Goal: Task Accomplishment & Management: Manage account settings

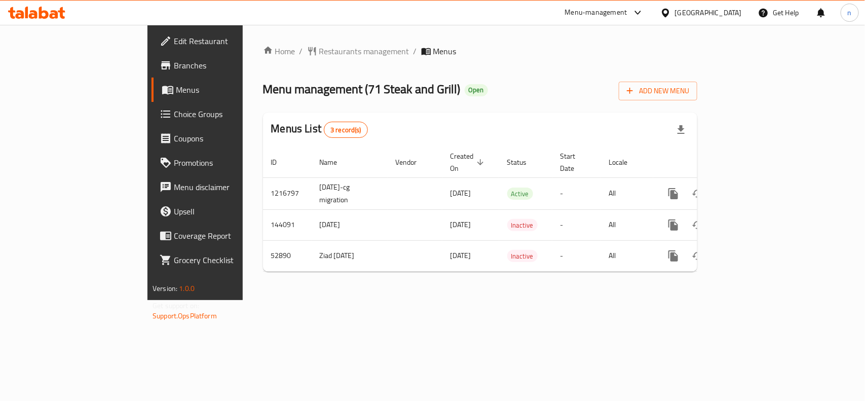
click at [174, 39] on span "Edit Restaurant" at bounding box center [229, 41] width 110 height 12
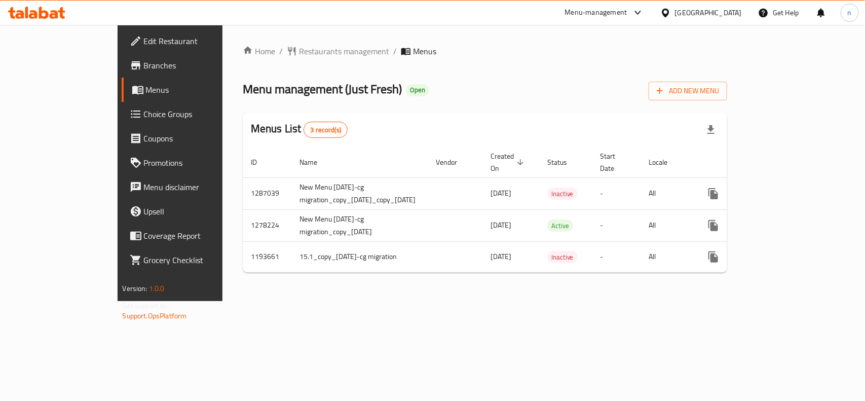
click at [144, 39] on span "Edit Restaurant" at bounding box center [199, 41] width 110 height 12
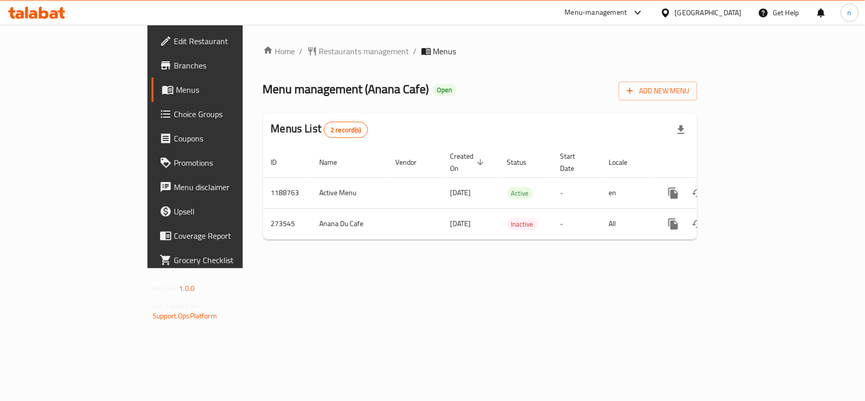
click at [174, 43] on span "Edit Restaurant" at bounding box center [229, 41] width 110 height 12
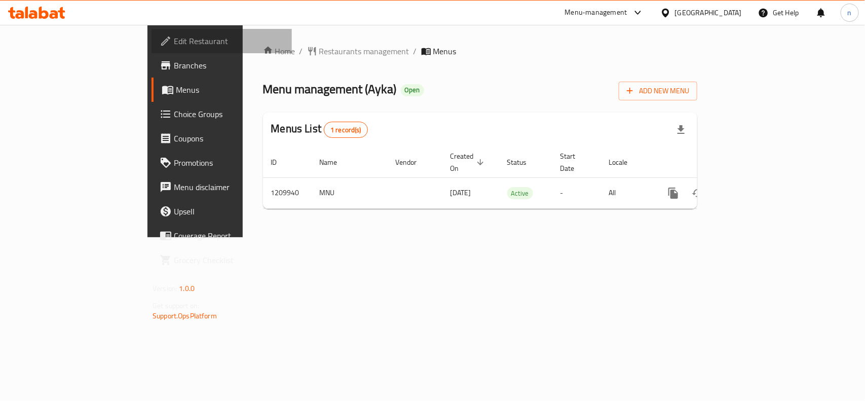
click at [174, 42] on span "Edit Restaurant" at bounding box center [229, 41] width 110 height 12
click at [152, 120] on link "Choice Groups" at bounding box center [222, 114] width 140 height 24
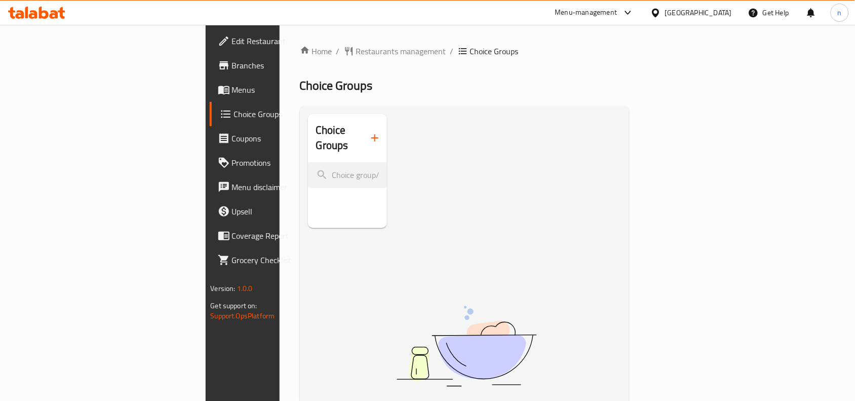
click at [308, 190] on div "Choice Groups" at bounding box center [348, 171] width 80 height 114
click at [308, 188] on nav at bounding box center [348, 192] width 80 height 8
click at [356, 48] on span "Restaurants management" at bounding box center [401, 51] width 90 height 12
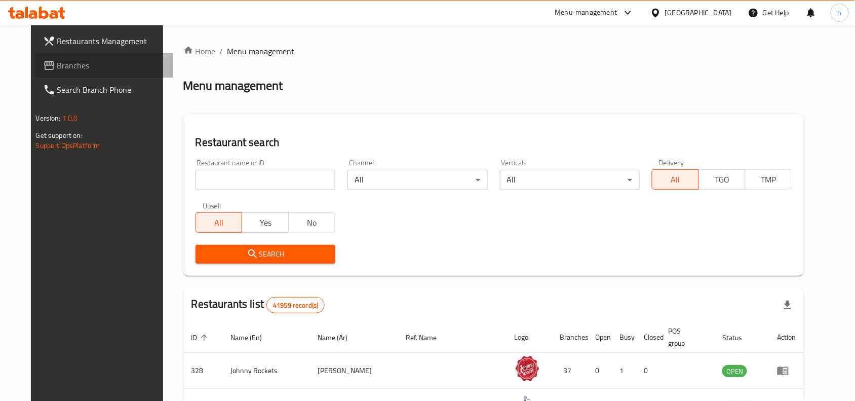
click at [57, 67] on span "Branches" at bounding box center [111, 65] width 108 height 12
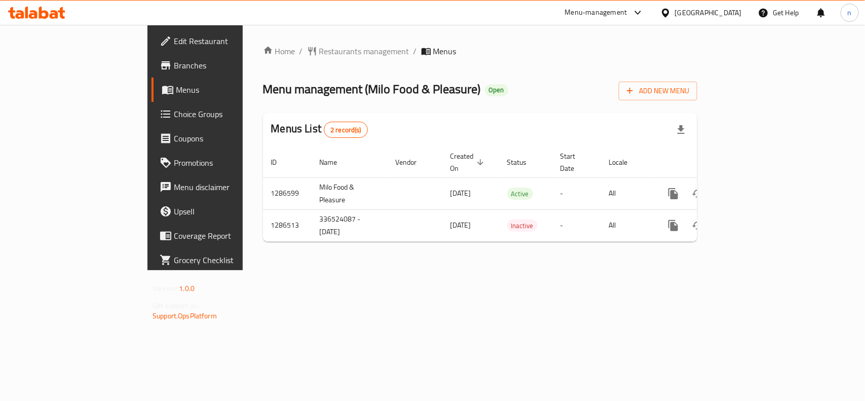
click at [174, 45] on span "Edit Restaurant" at bounding box center [229, 41] width 110 height 12
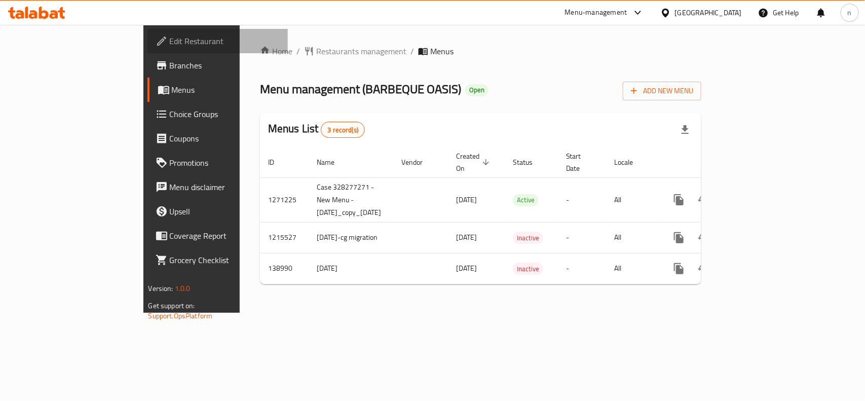
click at [170, 46] on span "Edit Restaurant" at bounding box center [225, 41] width 110 height 12
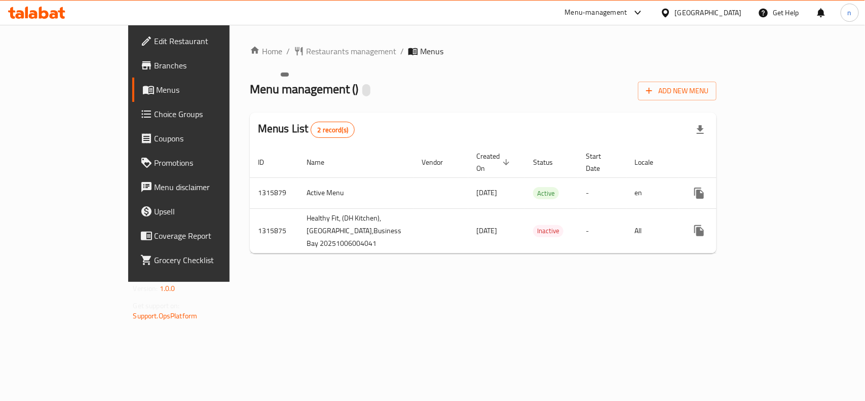
click at [362, 90] on div at bounding box center [366, 90] width 8 height 12
click at [284, 90] on span "Menu management ( )" at bounding box center [304, 89] width 108 height 23
click at [272, 115] on div "Menus List 2 record(s)" at bounding box center [483, 129] width 467 height 34
click at [155, 39] on span "Edit Restaurant" at bounding box center [210, 41] width 110 height 12
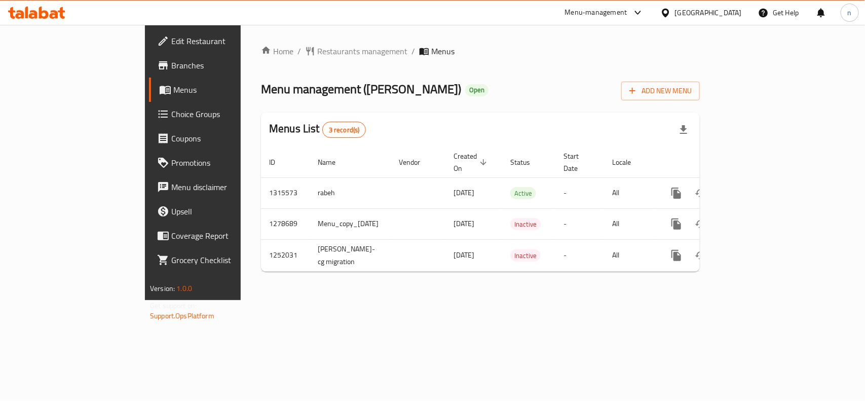
click at [171, 46] on span "Edit Restaurant" at bounding box center [226, 41] width 110 height 12
click at [171, 116] on span "Choice Groups" at bounding box center [226, 114] width 110 height 12
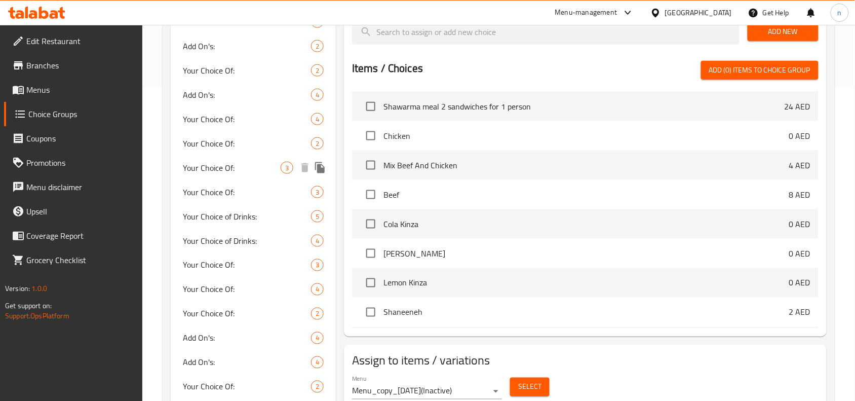
scroll to position [317, 0]
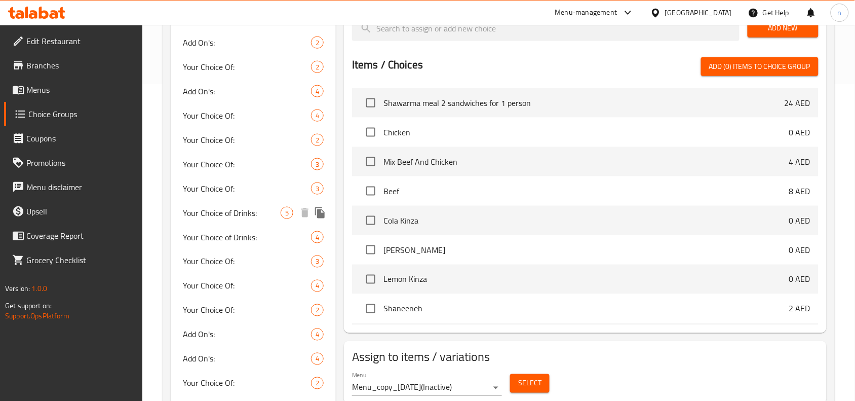
click at [231, 207] on span "Your Choice of Drinks:" at bounding box center [232, 213] width 98 height 12
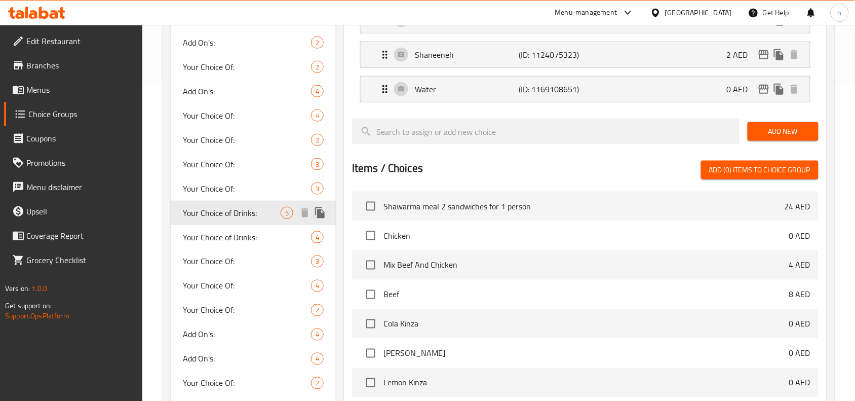
type input "Your Choice of Drinks:"
type input "اختيارك من المشروبات:"
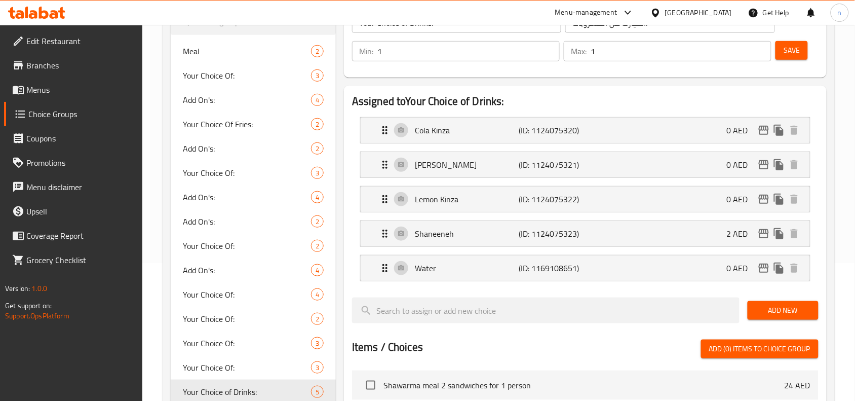
scroll to position [127, 0]
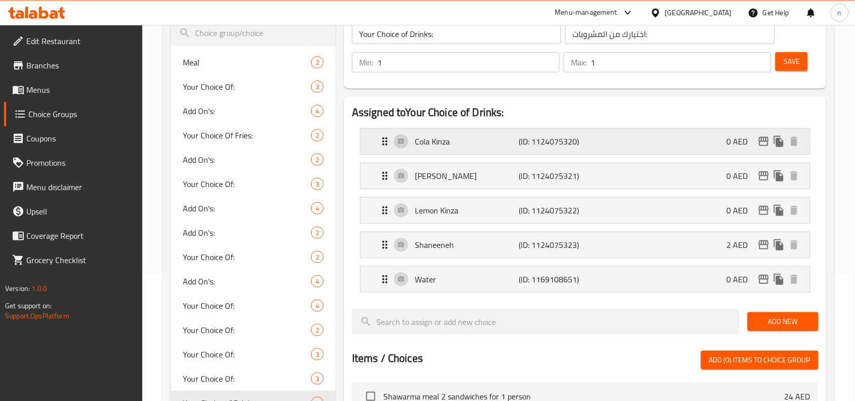
click at [383, 133] on div "Cola Kinza (ID: 1124075320) 0 AED" at bounding box center [588, 141] width 419 height 25
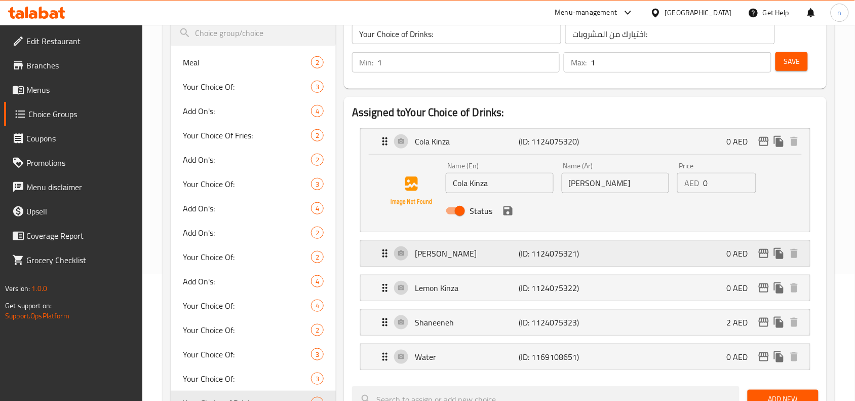
scroll to position [190, 0]
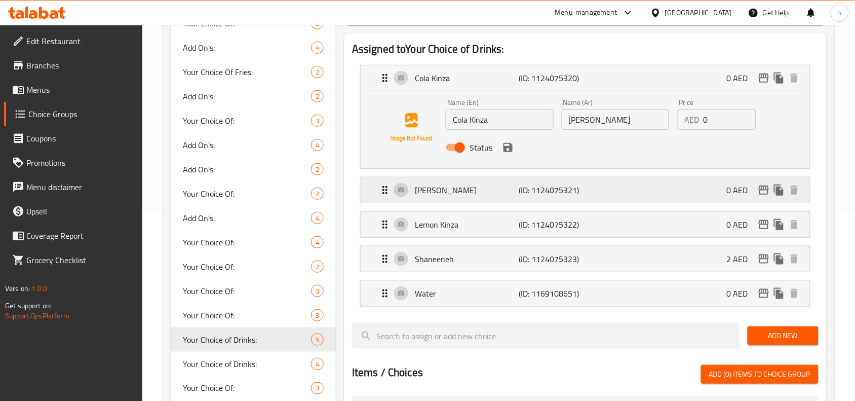
click at [382, 193] on icon "Expand" at bounding box center [385, 190] width 12 height 12
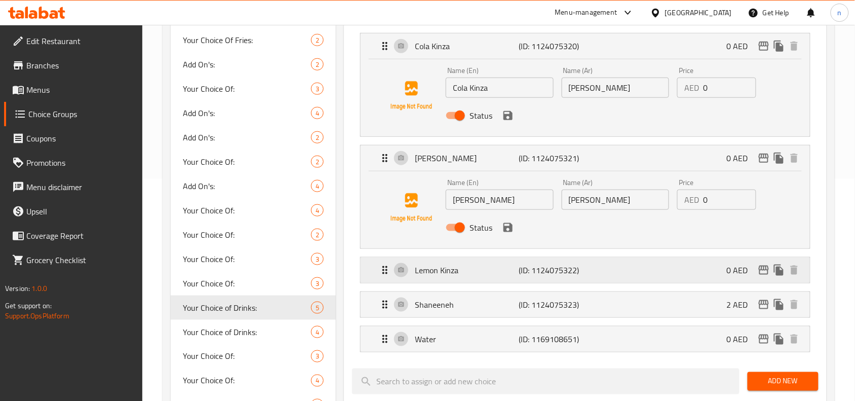
scroll to position [253, 0]
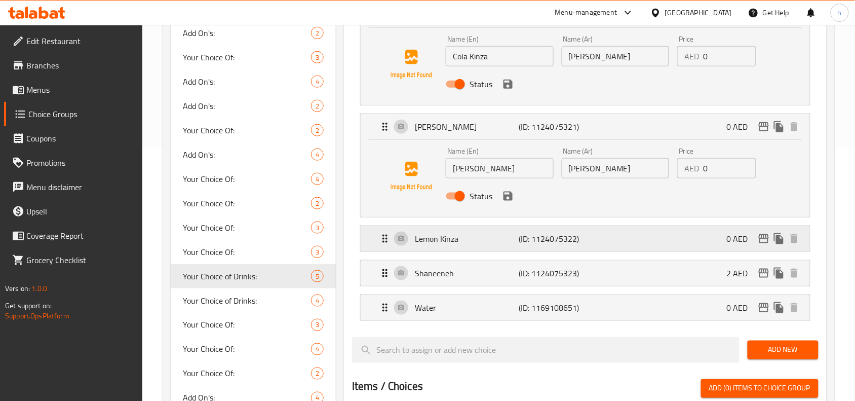
click at [383, 236] on icon "Expand" at bounding box center [385, 239] width 12 height 12
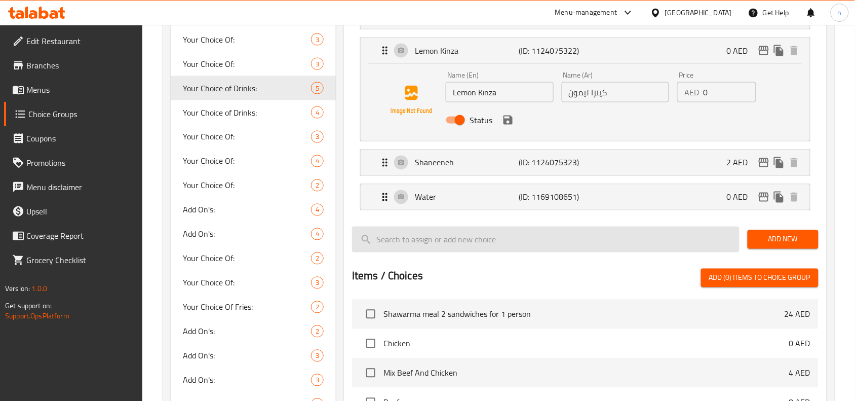
scroll to position [443, 0]
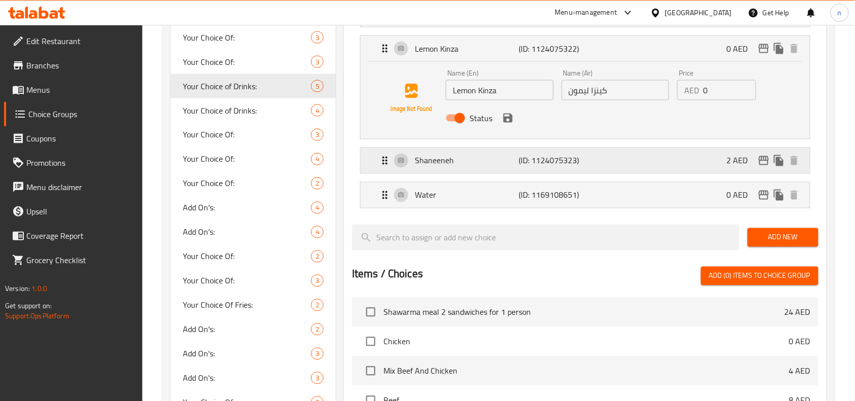
click at [385, 157] on icon "Expand" at bounding box center [385, 161] width 12 height 12
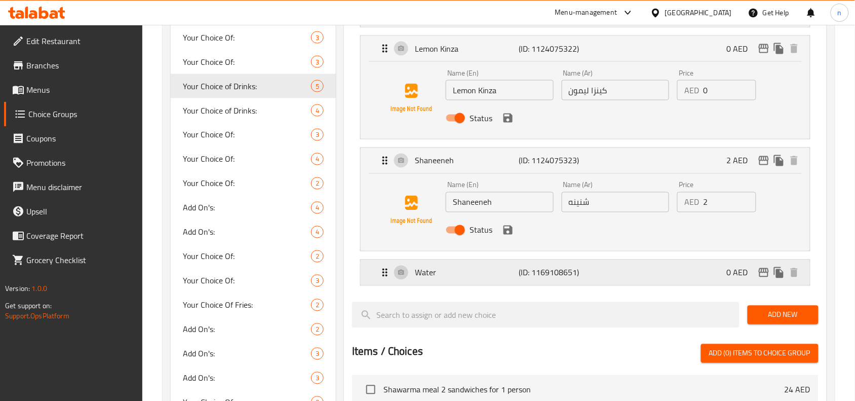
click at [383, 270] on icon "Expand" at bounding box center [385, 273] width 5 height 8
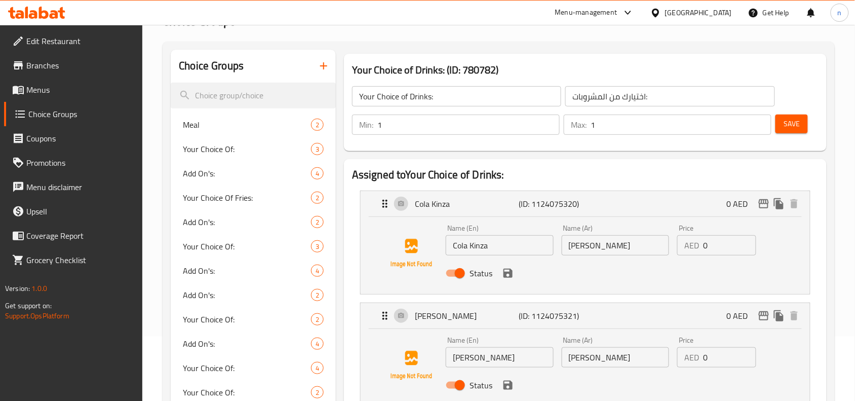
scroll to position [63, 0]
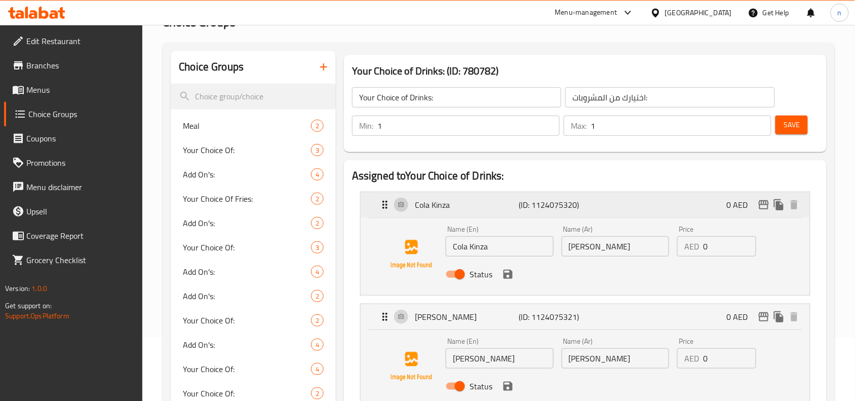
click at [381, 198] on div "Cola Kinza (ID: 1124075320) 0 AED" at bounding box center [588, 204] width 419 height 25
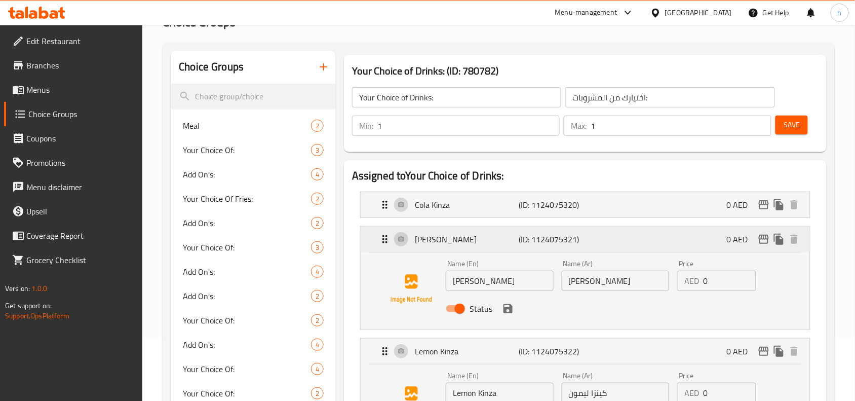
click at [384, 240] on icon "Expand" at bounding box center [385, 239] width 5 height 8
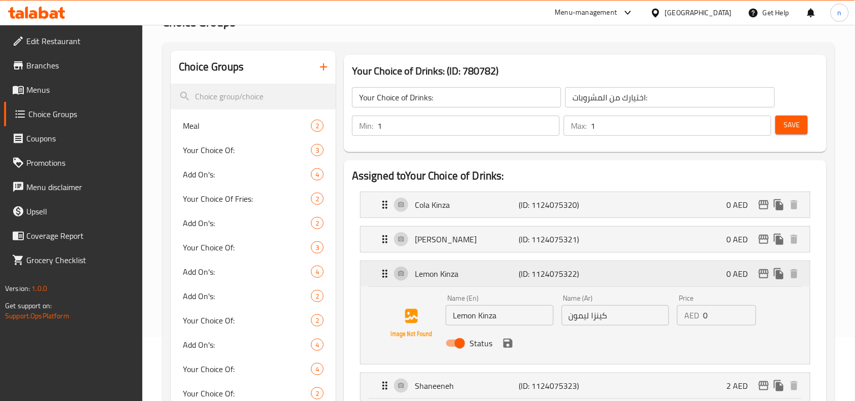
click at [384, 275] on icon "Expand" at bounding box center [385, 274] width 12 height 12
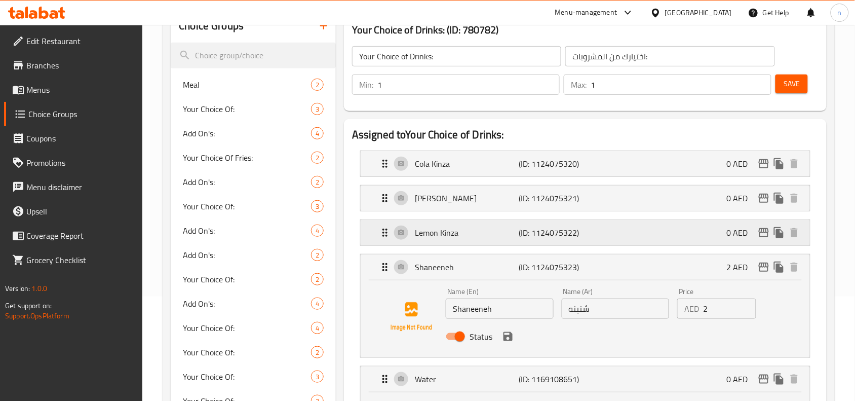
scroll to position [127, 0]
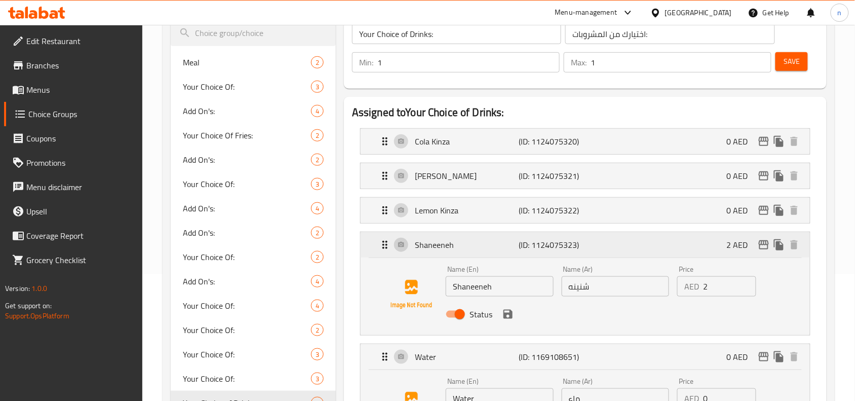
click at [391, 249] on div "Shaneeneh (ID: 1124075323) 2 AED" at bounding box center [588, 244] width 419 height 25
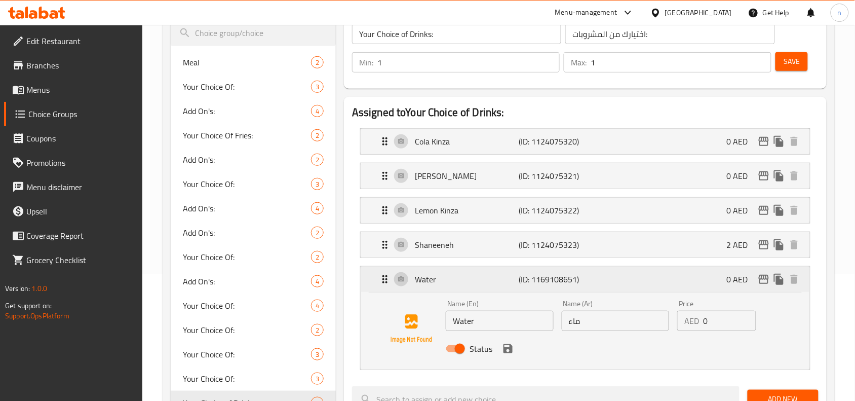
click at [383, 286] on div "Water (ID: 1169108651) 0 AED" at bounding box center [588, 279] width 419 height 25
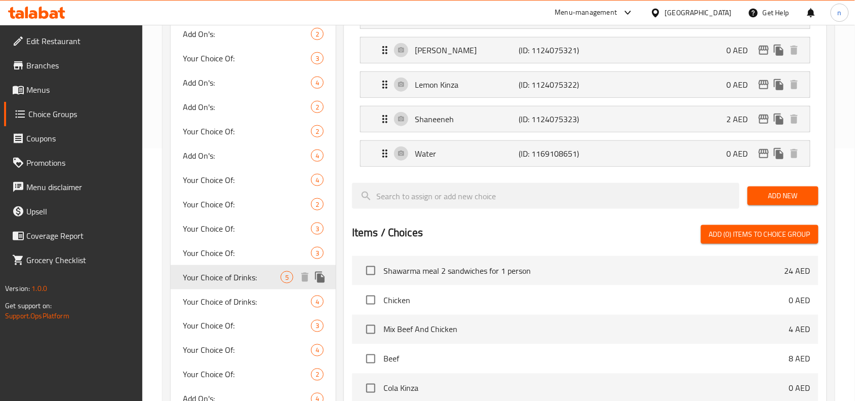
scroll to position [253, 0]
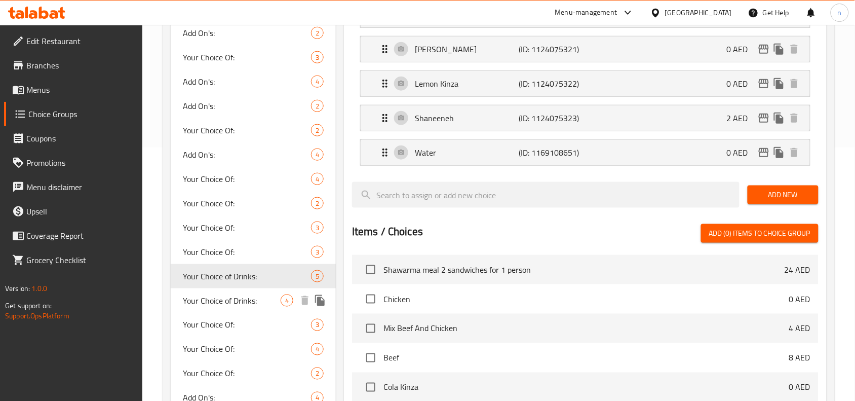
click at [244, 295] on span "Your Choice of Drinks:" at bounding box center [232, 300] width 98 height 12
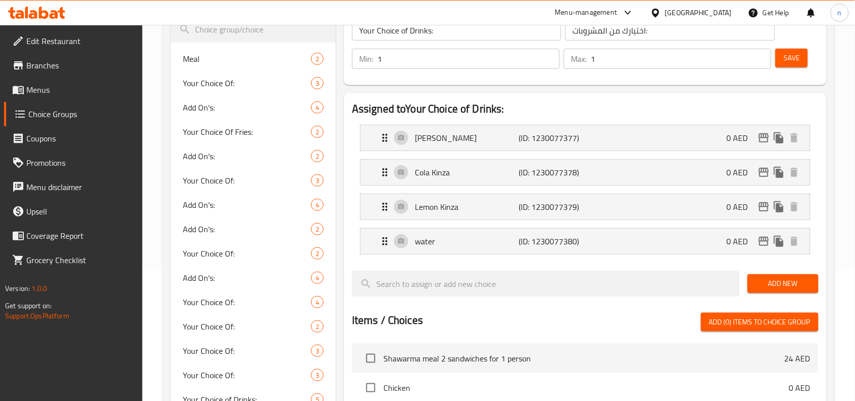
scroll to position [0, 0]
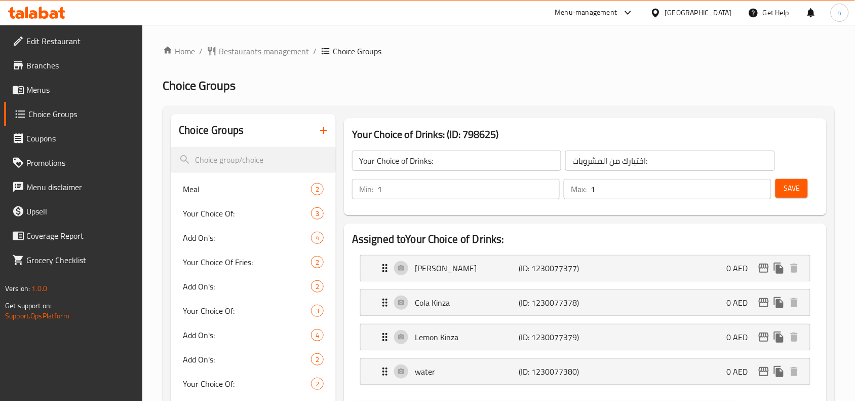
click at [277, 52] on span "Restaurants management" at bounding box center [264, 51] width 90 height 12
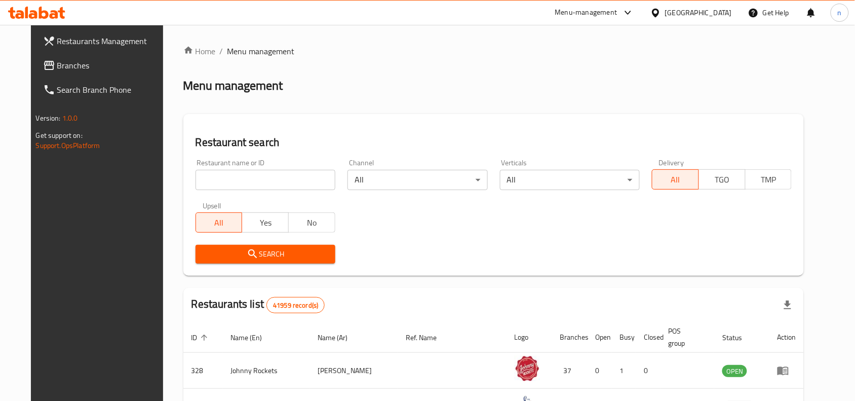
click at [59, 62] on span "Branches" at bounding box center [111, 65] width 108 height 12
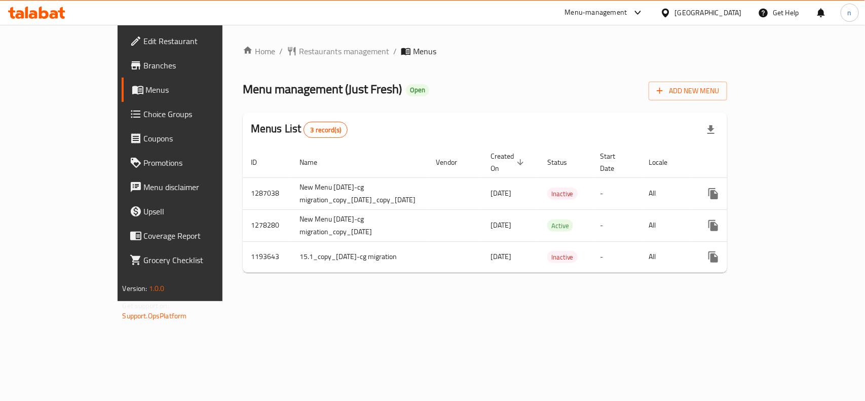
click at [144, 38] on span "Edit Restaurant" at bounding box center [199, 41] width 110 height 12
click at [144, 115] on span "Choice Groups" at bounding box center [199, 114] width 110 height 12
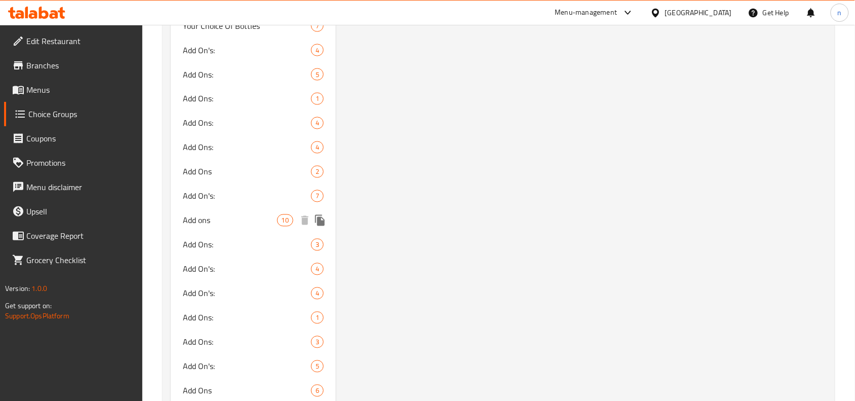
scroll to position [4929, 0]
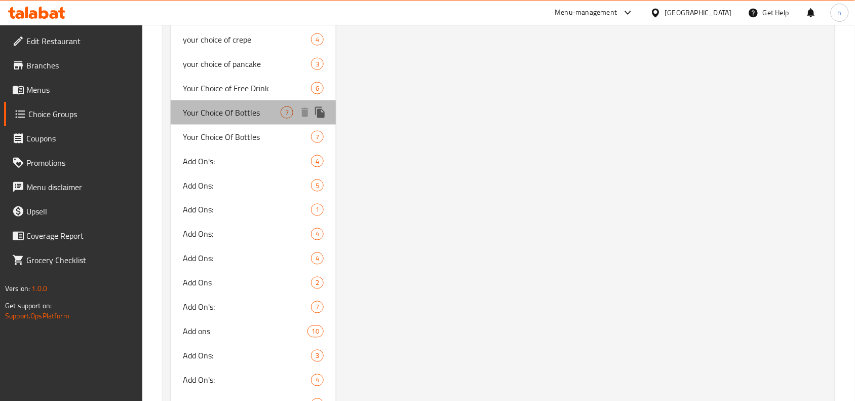
click at [223, 119] on span "Your Choice Of Bottles" at bounding box center [232, 112] width 98 height 12
type input "Your Choice Of Bottles"
type input "إختيارك من الغرشات"
type input "2"
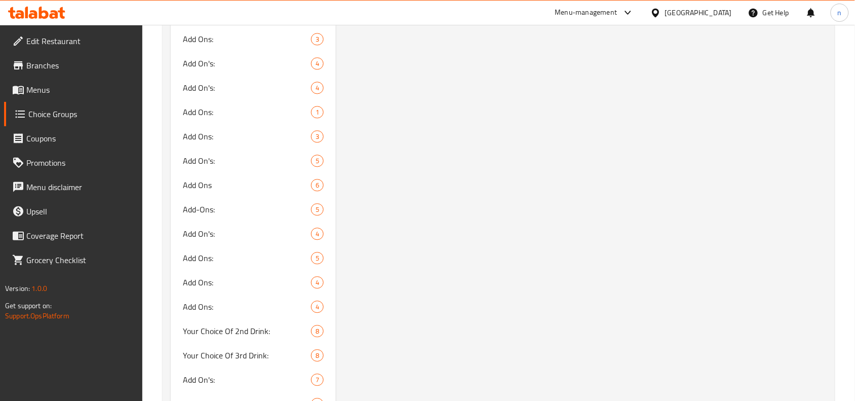
scroll to position [4992, 0]
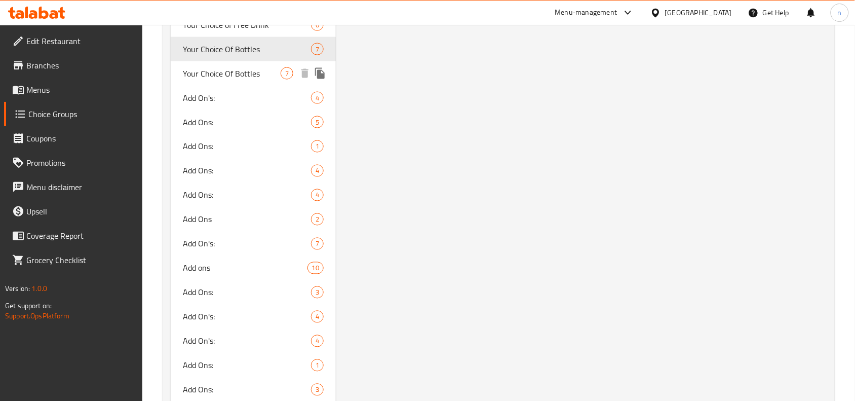
click at [252, 80] on span "Your Choice Of Bottles" at bounding box center [232, 73] width 98 height 12
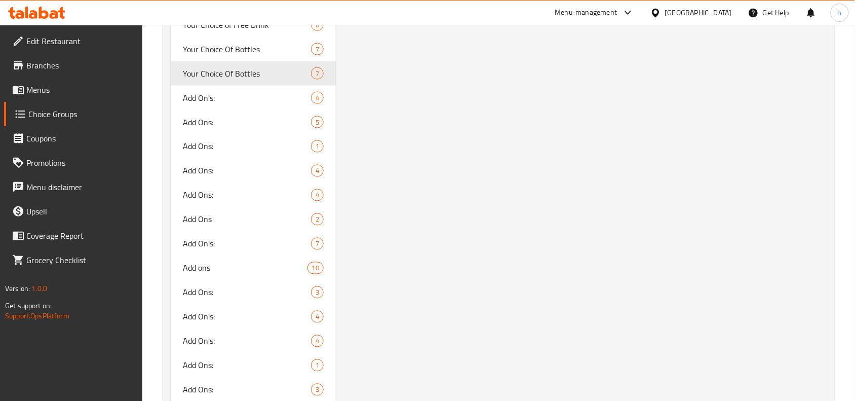
type input "1"
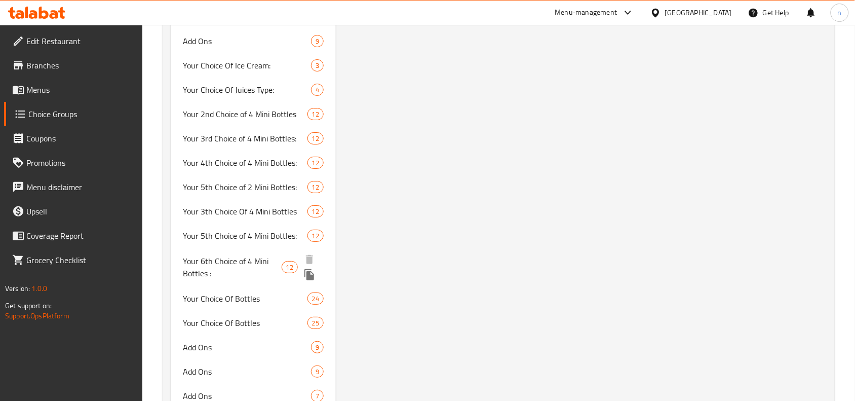
scroll to position [5714, 0]
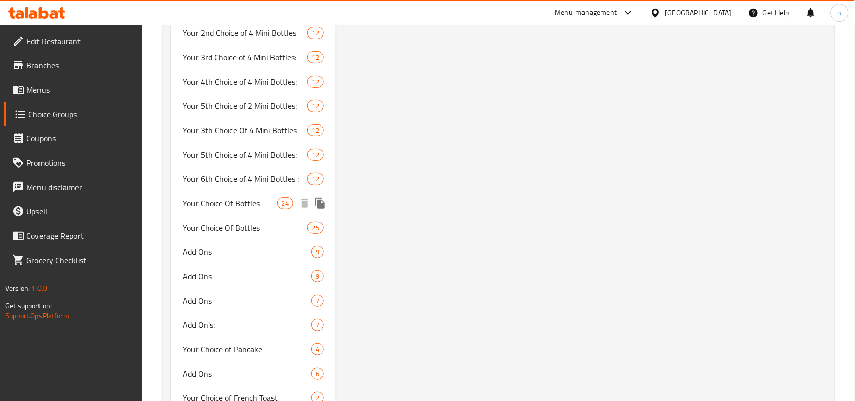
click at [238, 209] on span "Your Choice Of Bottles" at bounding box center [230, 203] width 94 height 12
type input "23"
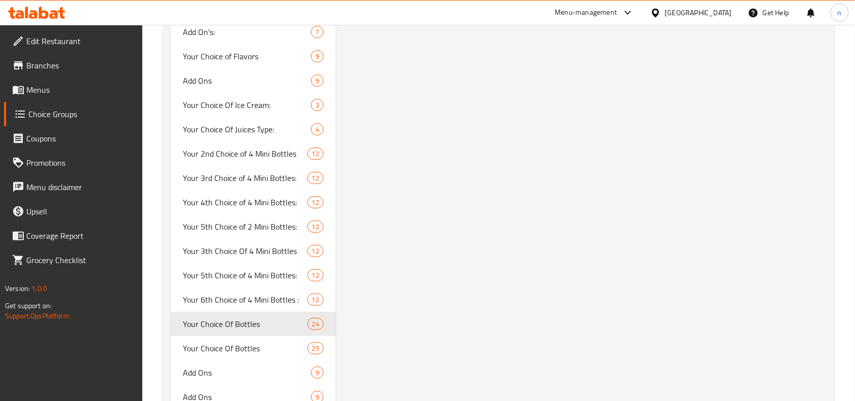
scroll to position [5616, 0]
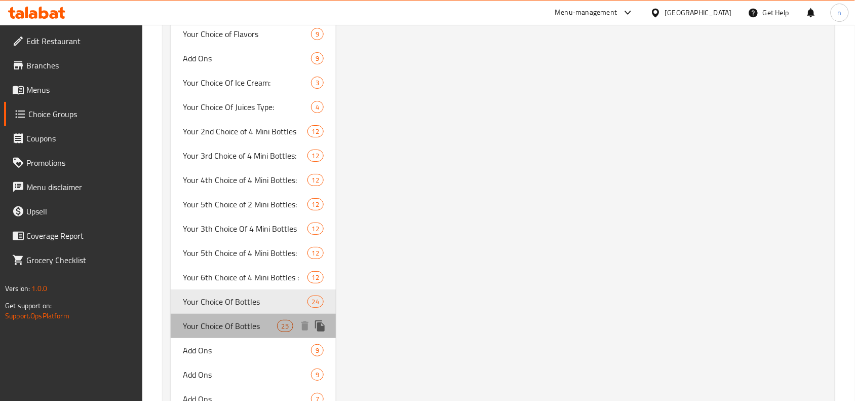
click at [235, 319] on div "Your Choice Of Bottles 25" at bounding box center [253, 326] width 165 height 24
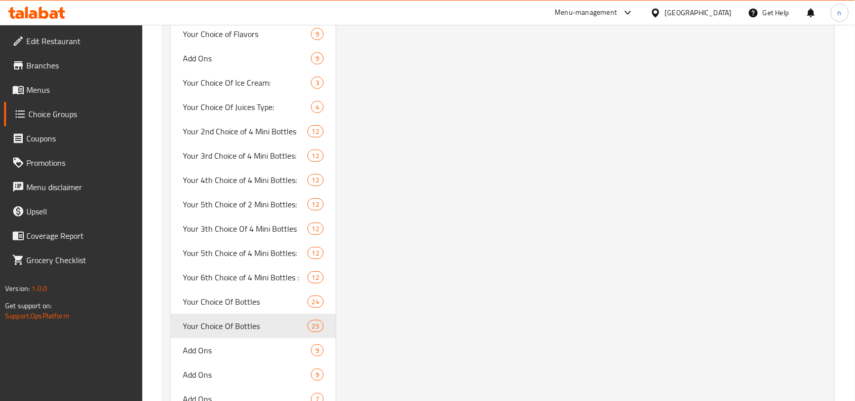
type input "اختيارك من الغرشات"
type input "24"
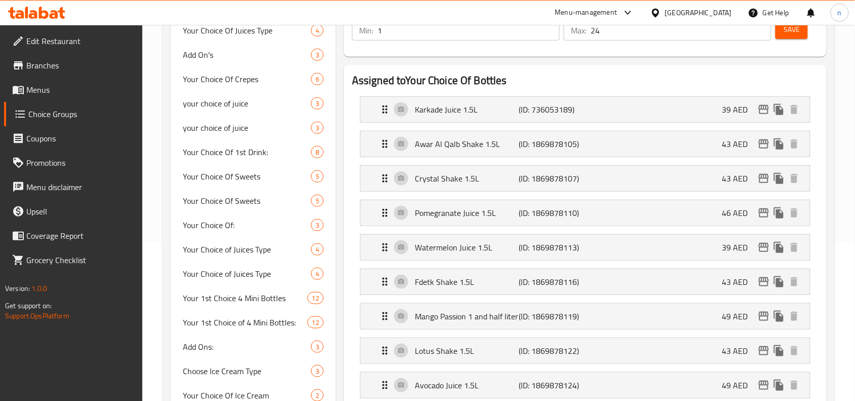
scroll to position [141, 0]
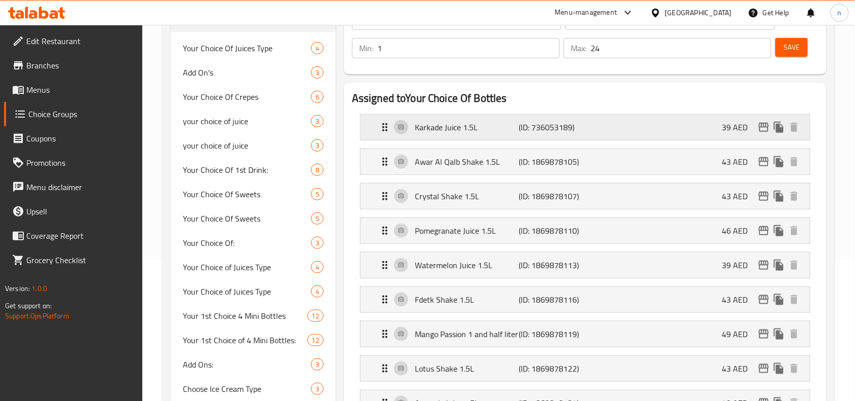
click at [389, 125] on icon "Expand" at bounding box center [385, 127] width 12 height 12
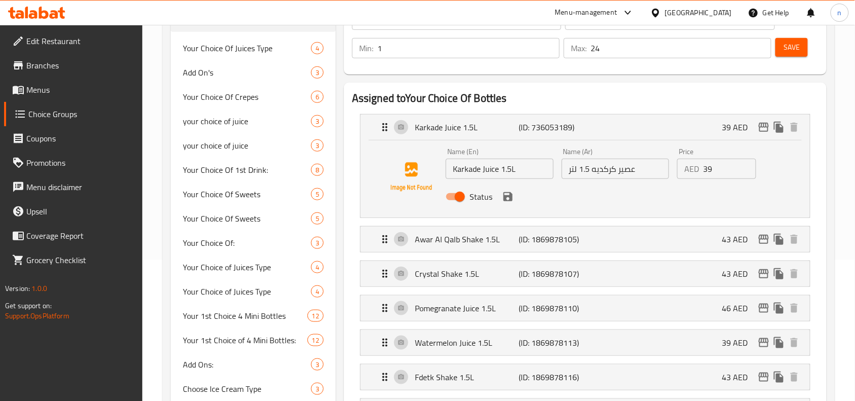
click at [593, 168] on input "عصير كركديه 1.5 لتر" at bounding box center [616, 169] width 108 height 20
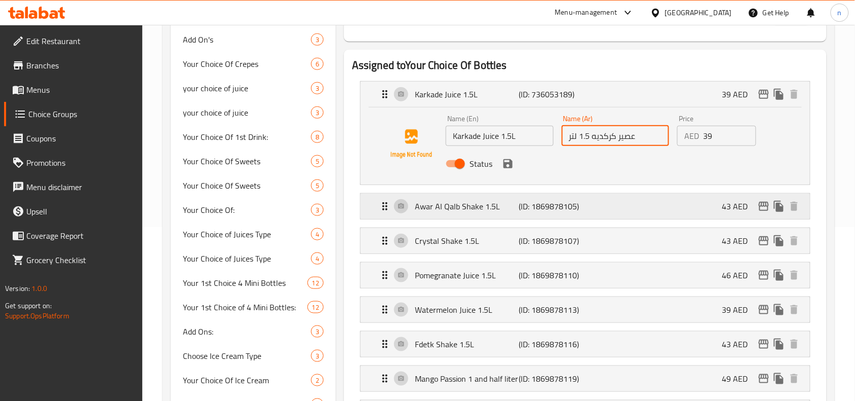
scroll to position [204, 0]
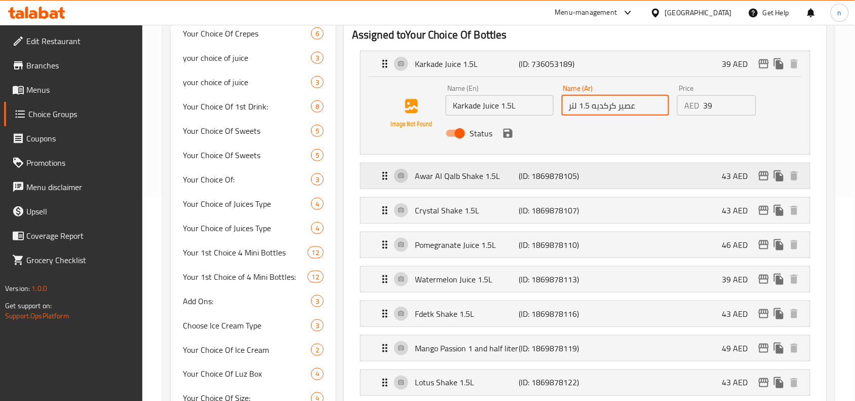
click at [385, 173] on icon "Expand" at bounding box center [385, 176] width 12 height 12
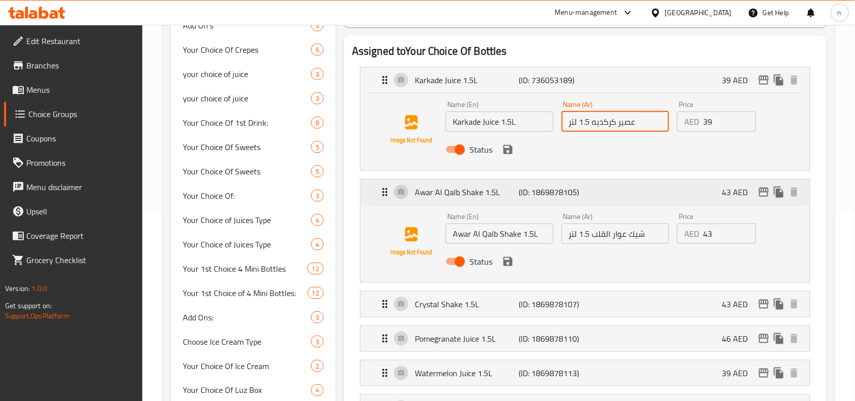
scroll to position [190, 0]
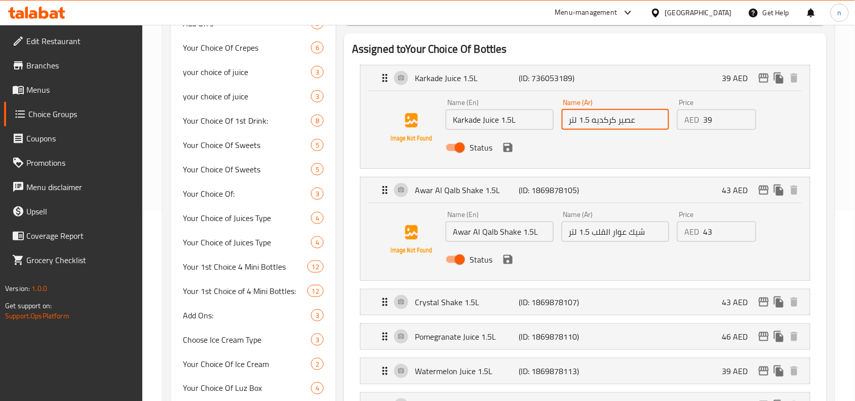
click at [592, 231] on input "شيك عوار القلب 1.5 لتر" at bounding box center [616, 231] width 108 height 20
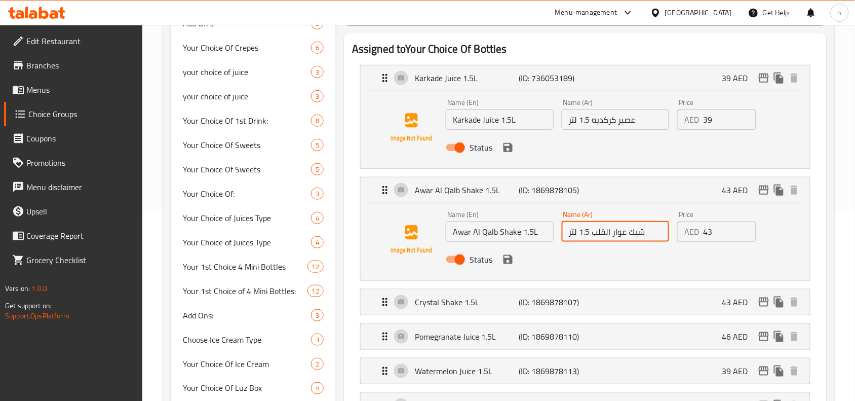
click at [592, 231] on input "شيك عوار القلب 1.5 لتر" at bounding box center [616, 231] width 108 height 20
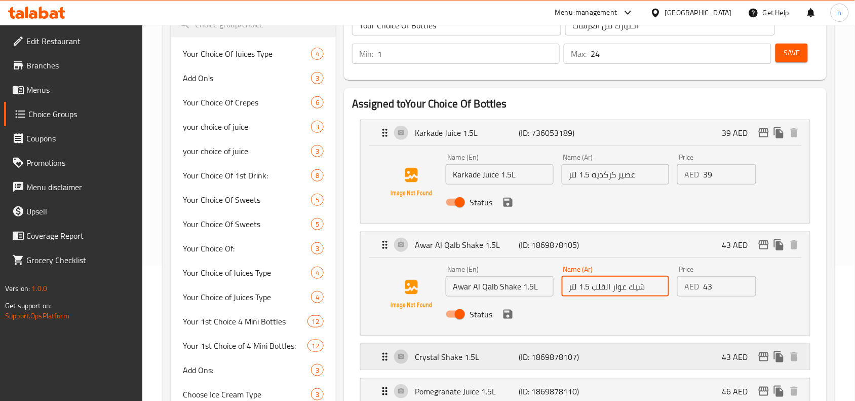
scroll to position [63, 0]
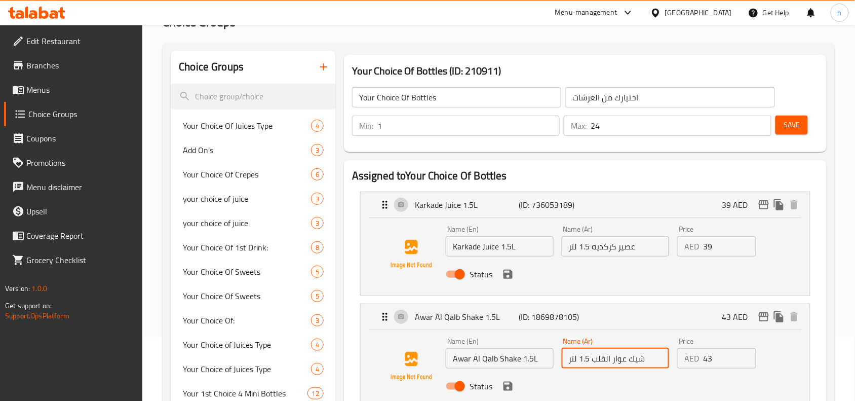
click at [501, 250] on input "Karkade Juice 1.5L" at bounding box center [500, 246] width 108 height 20
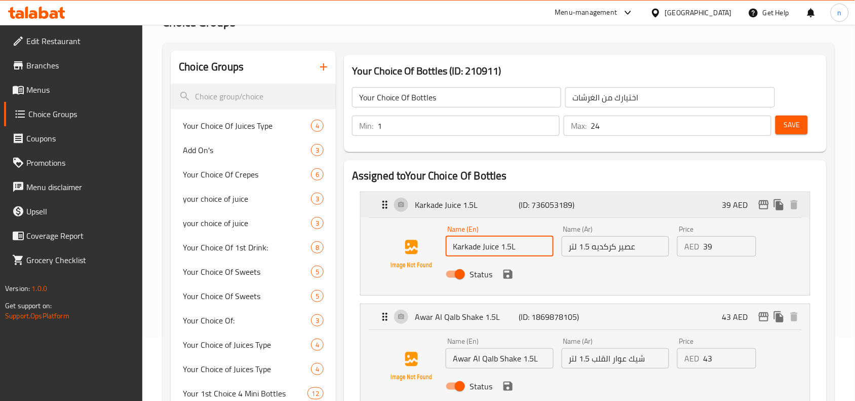
click at [384, 196] on div "Karkade Juice 1.5L (ID: 736053189) 39 AED" at bounding box center [588, 204] width 419 height 25
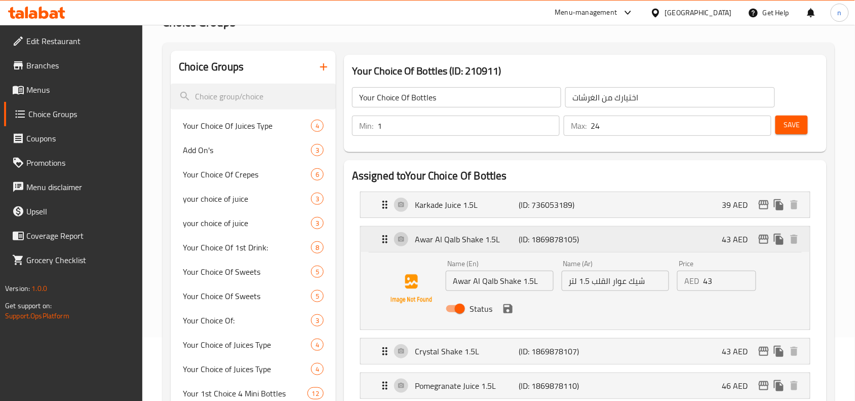
click at [385, 243] on icon "Expand" at bounding box center [385, 239] width 12 height 12
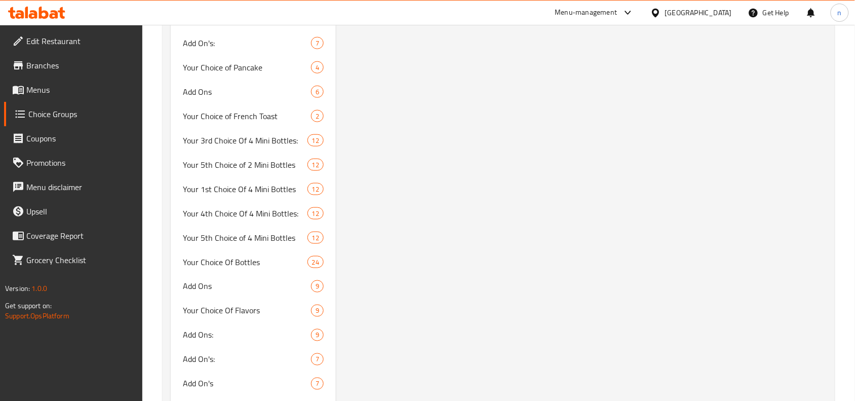
scroll to position [6017, 0]
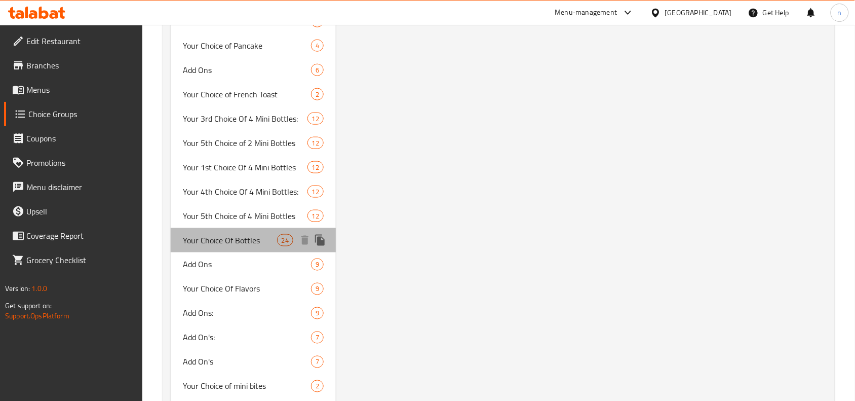
click at [234, 244] on span "Your Choice Of Bottles" at bounding box center [230, 240] width 94 height 12
type input "إختيارك من الغرشات"
type input "23"
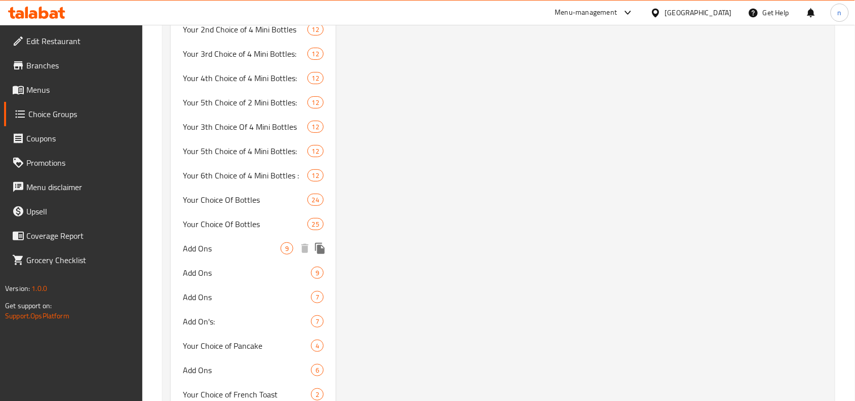
scroll to position [5689, 0]
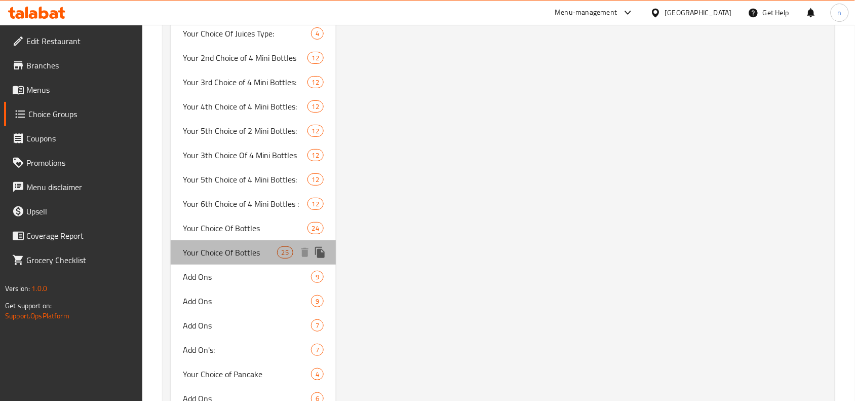
click at [228, 254] on span "Your Choice Of Bottles" at bounding box center [230, 252] width 94 height 12
type input "اختيارك من الغرشات"
type input "24"
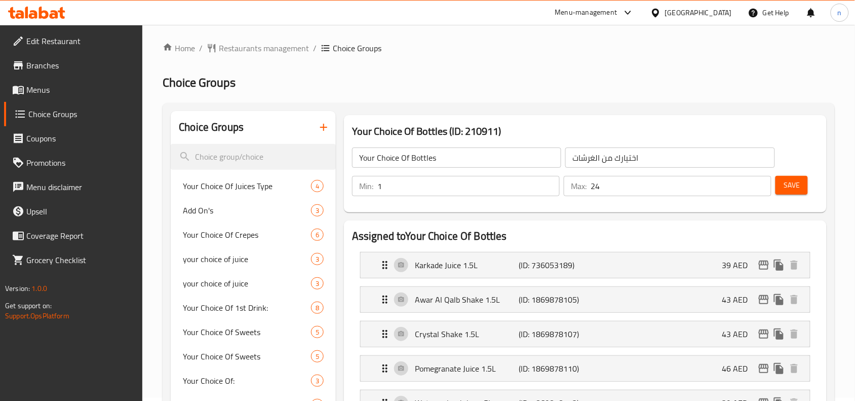
scroll to position [0, 0]
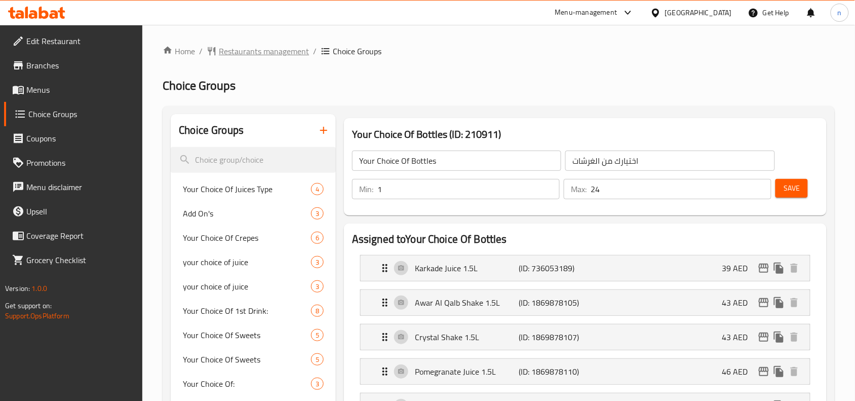
click at [257, 50] on span "Restaurants management" at bounding box center [264, 51] width 90 height 12
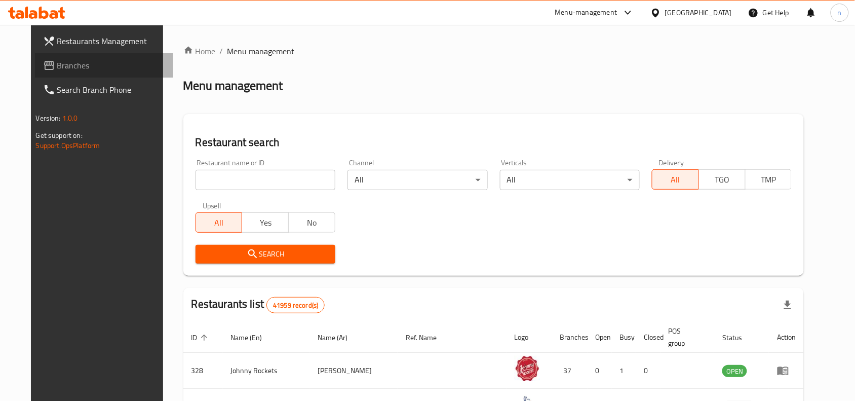
click at [76, 66] on span "Branches" at bounding box center [111, 65] width 108 height 12
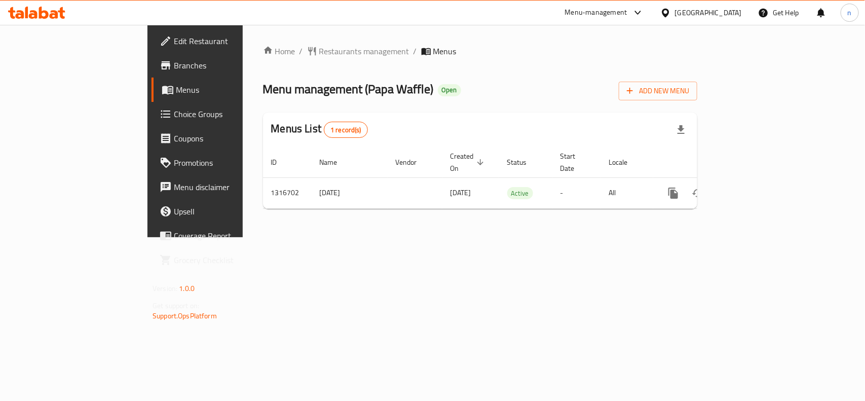
drag, startPoint x: 74, startPoint y: 38, endPoint x: 90, endPoint y: 38, distance: 15.2
click at [174, 38] on span "Edit Restaurant" at bounding box center [229, 41] width 110 height 12
